Goal: Check status: Check status

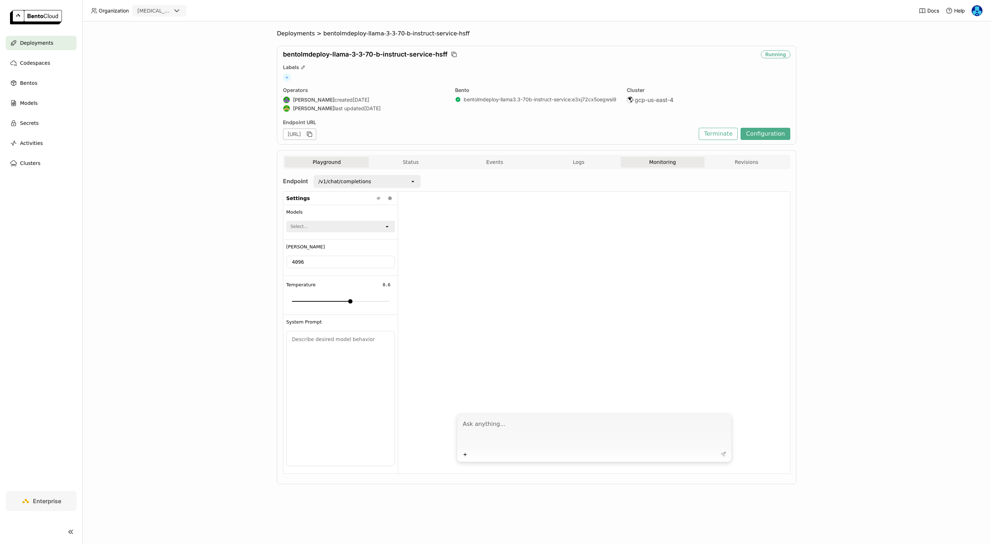
click at [667, 160] on button "Monitoring" at bounding box center [663, 162] width 84 height 11
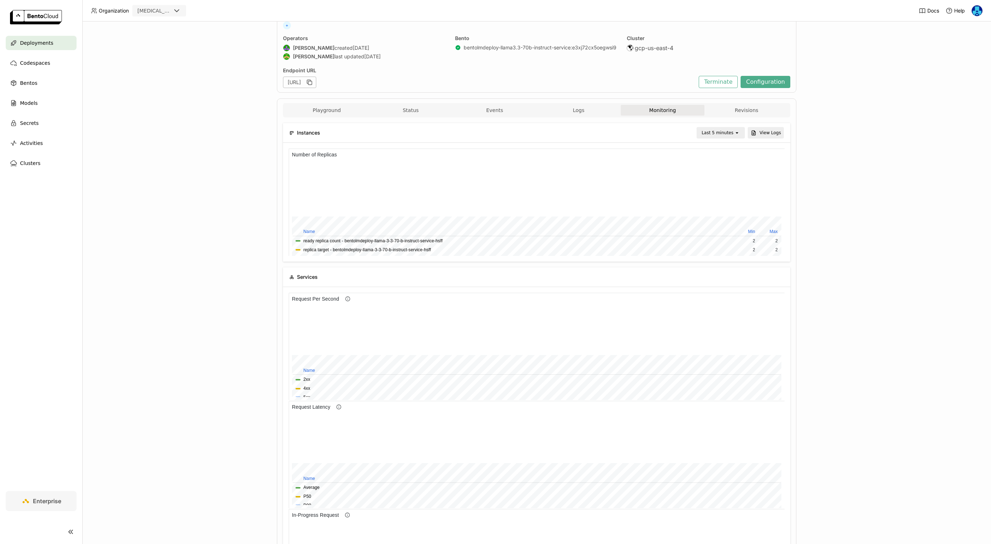
scroll to position [0, 0]
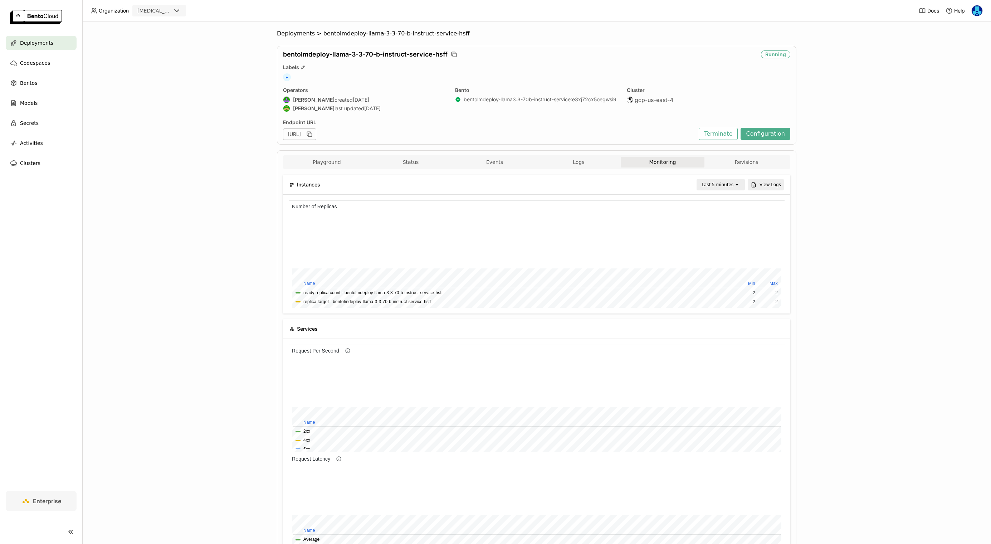
click at [720, 184] on div "Last 5 minutes" at bounding box center [718, 184] width 32 height 7
click at [679, 185] on div "Last 5 minutes open View Logs" at bounding box center [555, 184] width 457 height 11
click at [297, 32] on span "Deployments" at bounding box center [296, 33] width 38 height 7
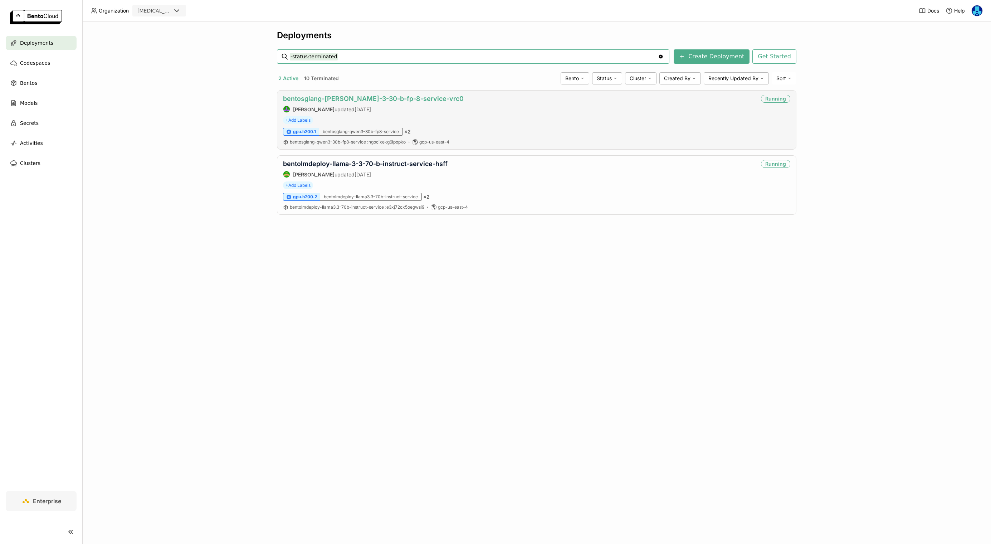
click at [376, 100] on link "bentosglang-[PERSON_NAME]-3-30-b-fp-8-service-vrc0" at bounding box center [373, 99] width 181 height 8
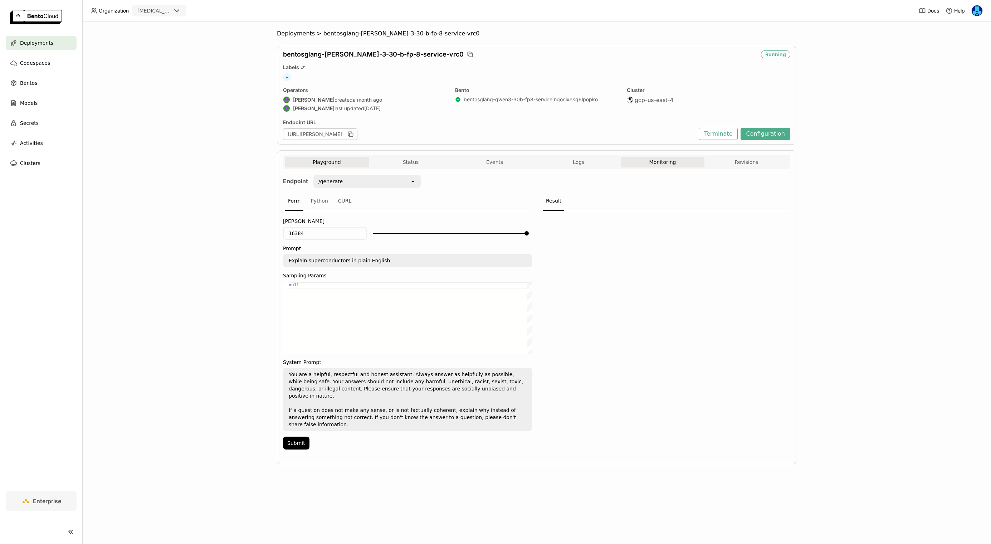
click at [669, 160] on button "Monitoring" at bounding box center [663, 162] width 84 height 11
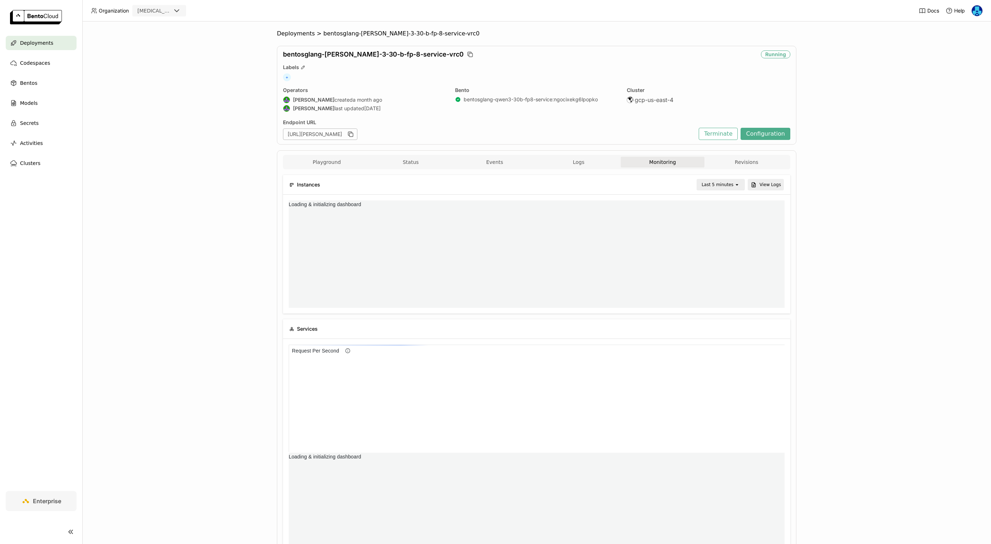
click at [735, 185] on icon "open" at bounding box center [737, 185] width 6 height 6
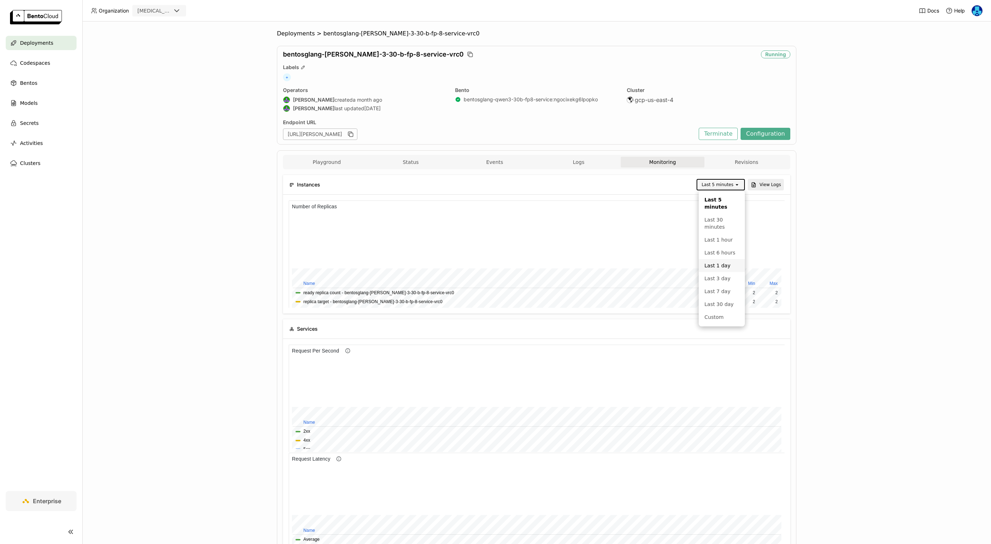
click at [724, 265] on div "Last 1 day" at bounding box center [721, 265] width 35 height 7
